Goal: Navigation & Orientation: Go to known website

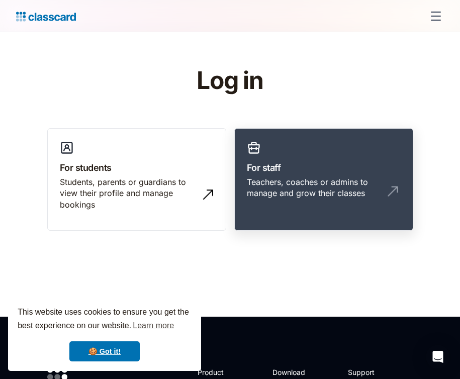
click at [347, 145] on link "For staff Teachers, coaches or admins to manage and grow their classes" at bounding box center [323, 179] width 179 height 103
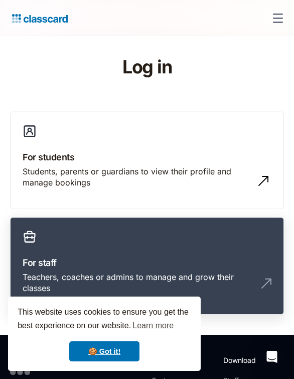
click at [83, 258] on h3 "For staff" at bounding box center [147, 263] width 249 height 14
